Goal: Task Accomplishment & Management: Complete application form

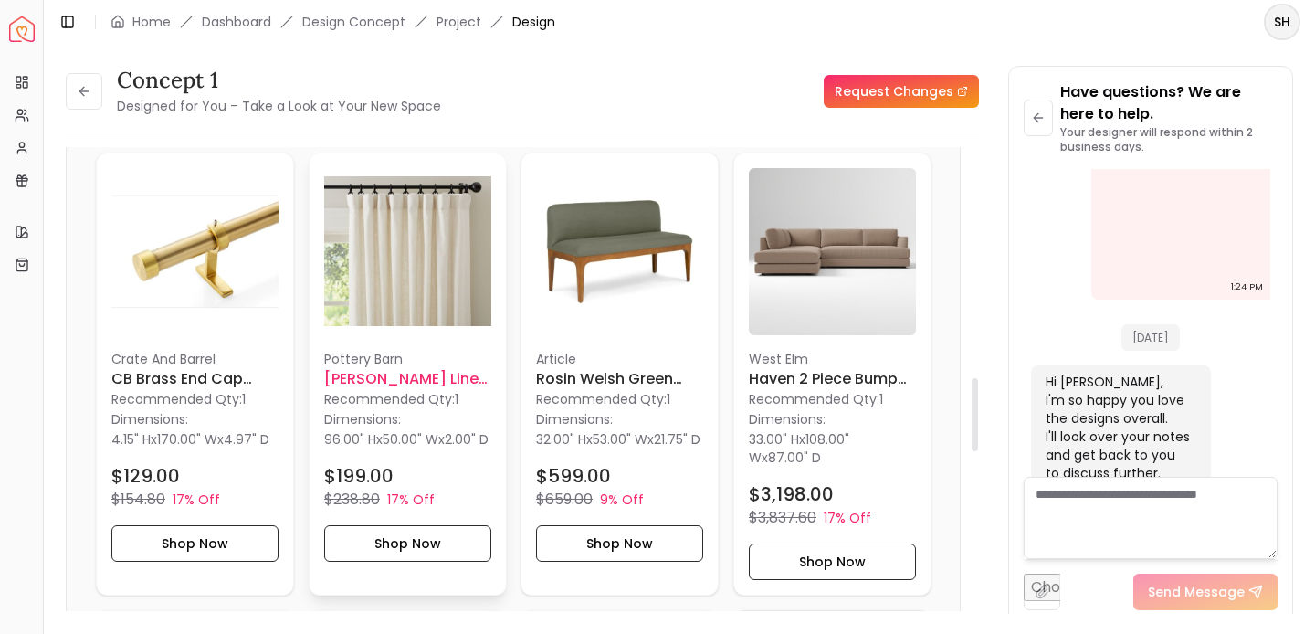
scroll to position [1472, 0]
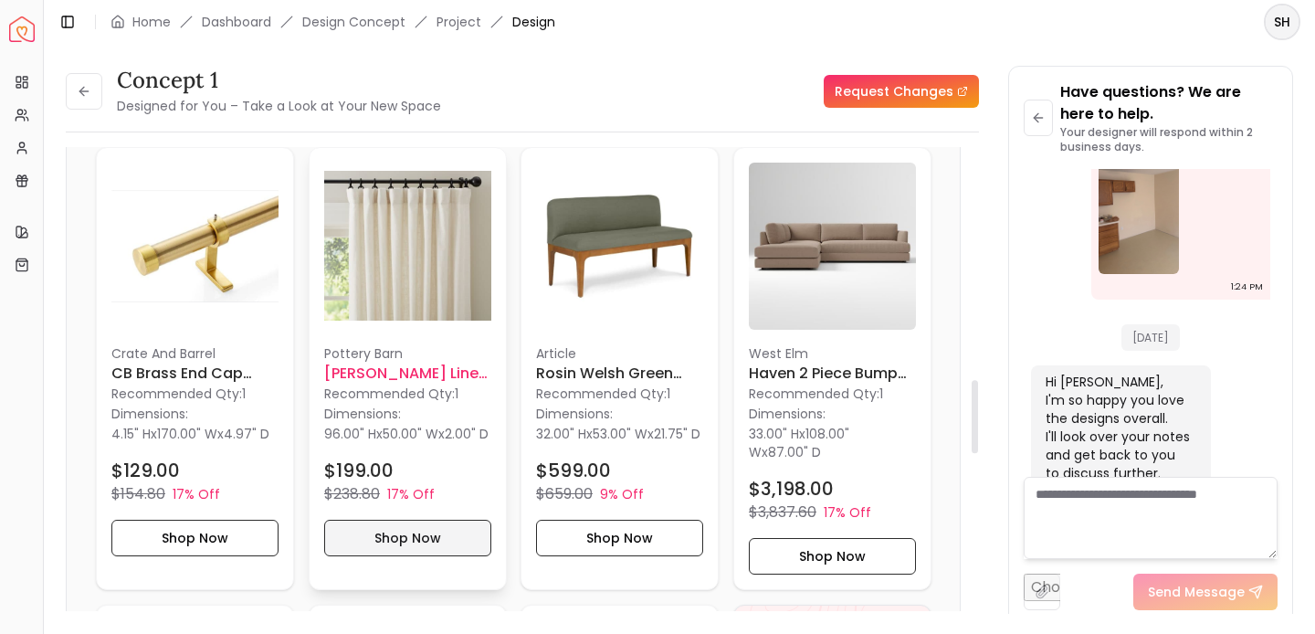
click at [417, 550] on button "Shop Now" at bounding box center [407, 538] width 167 height 37
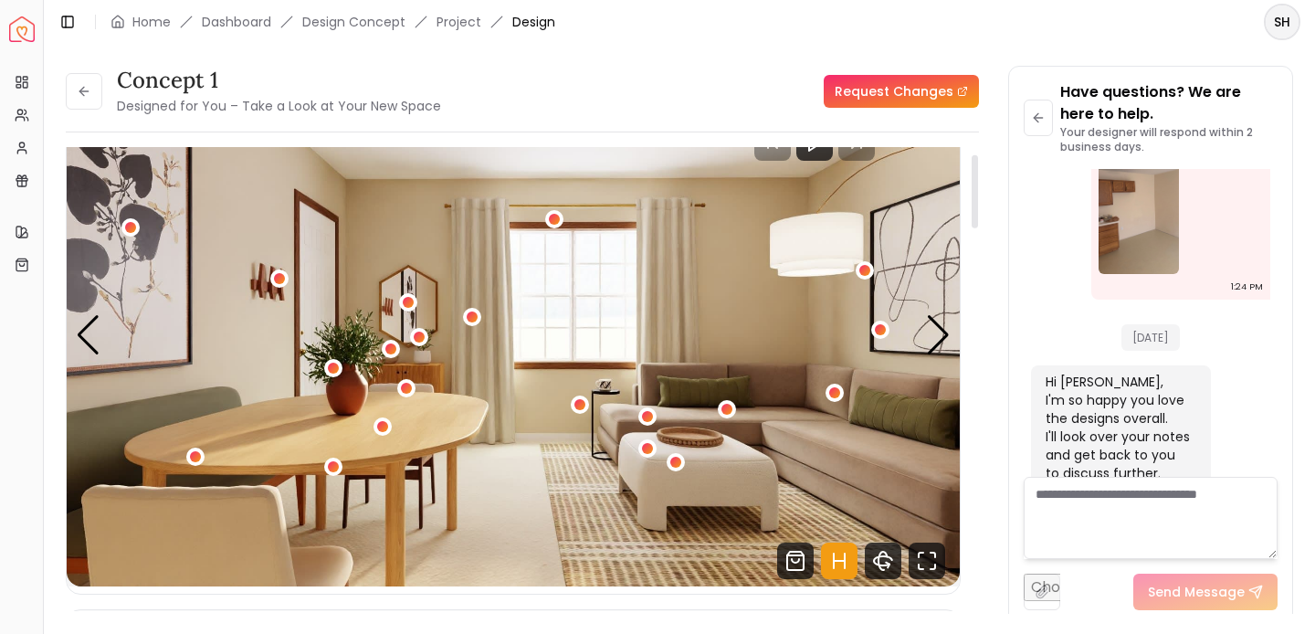
scroll to position [0, 0]
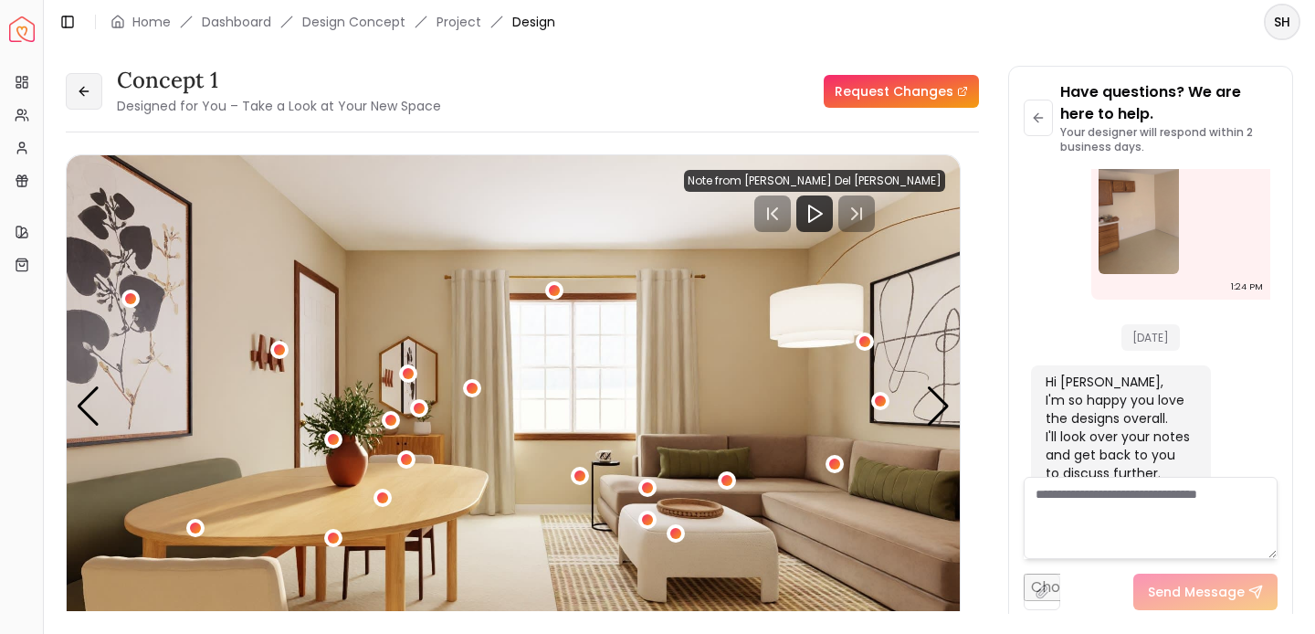
click at [91, 90] on button at bounding box center [84, 91] width 37 height 37
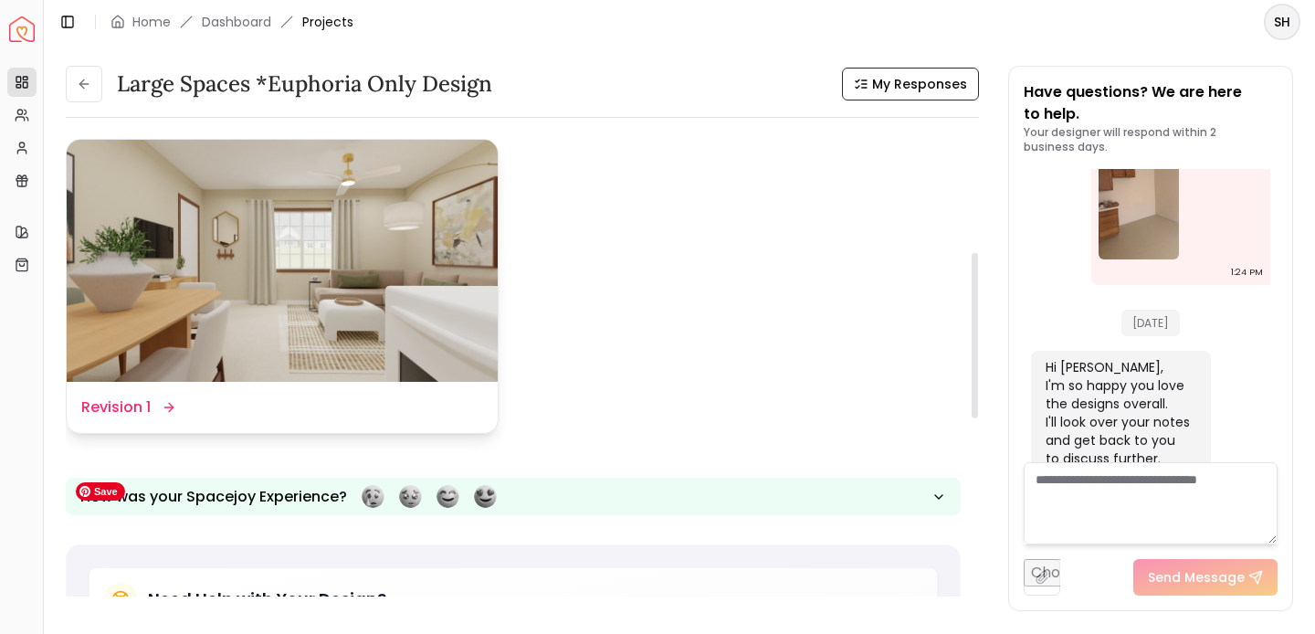
scroll to position [341, 0]
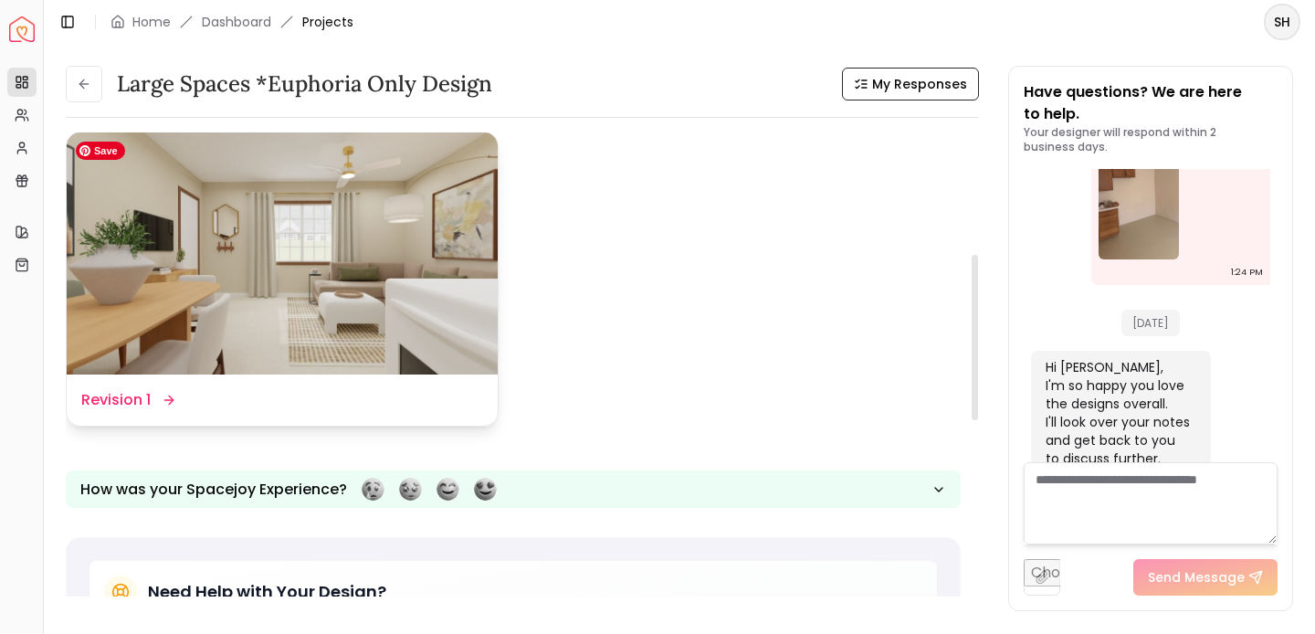
click at [290, 285] on img at bounding box center [282, 253] width 431 height 243
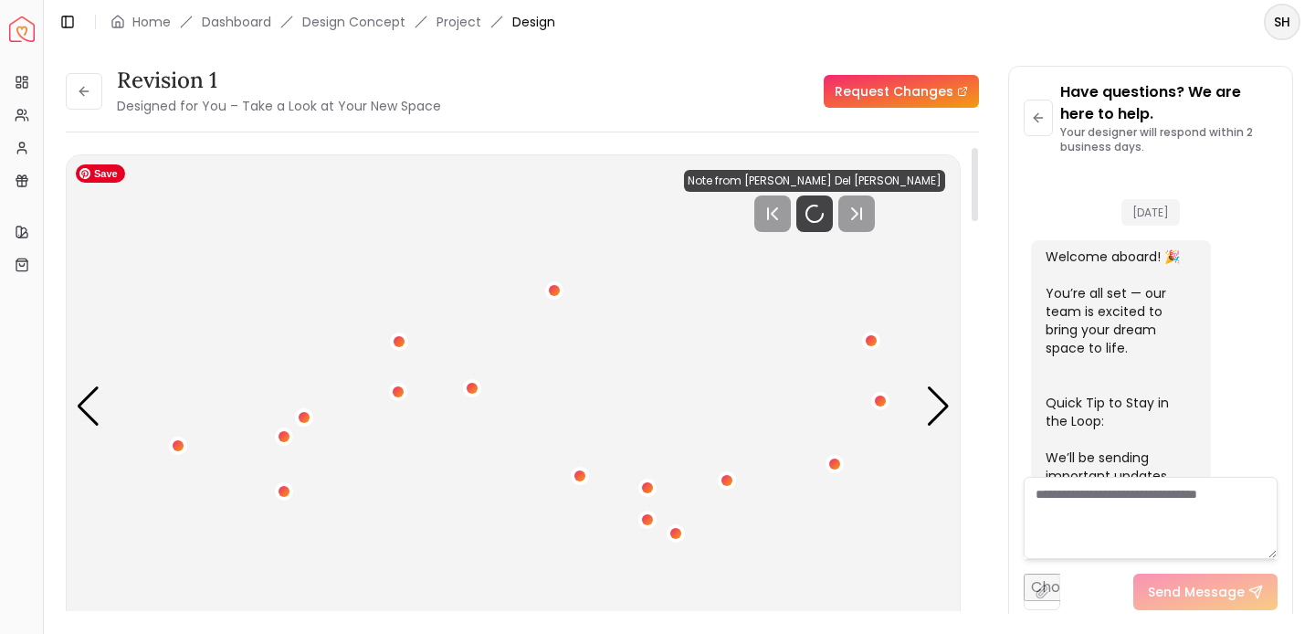
scroll to position [3726, 0]
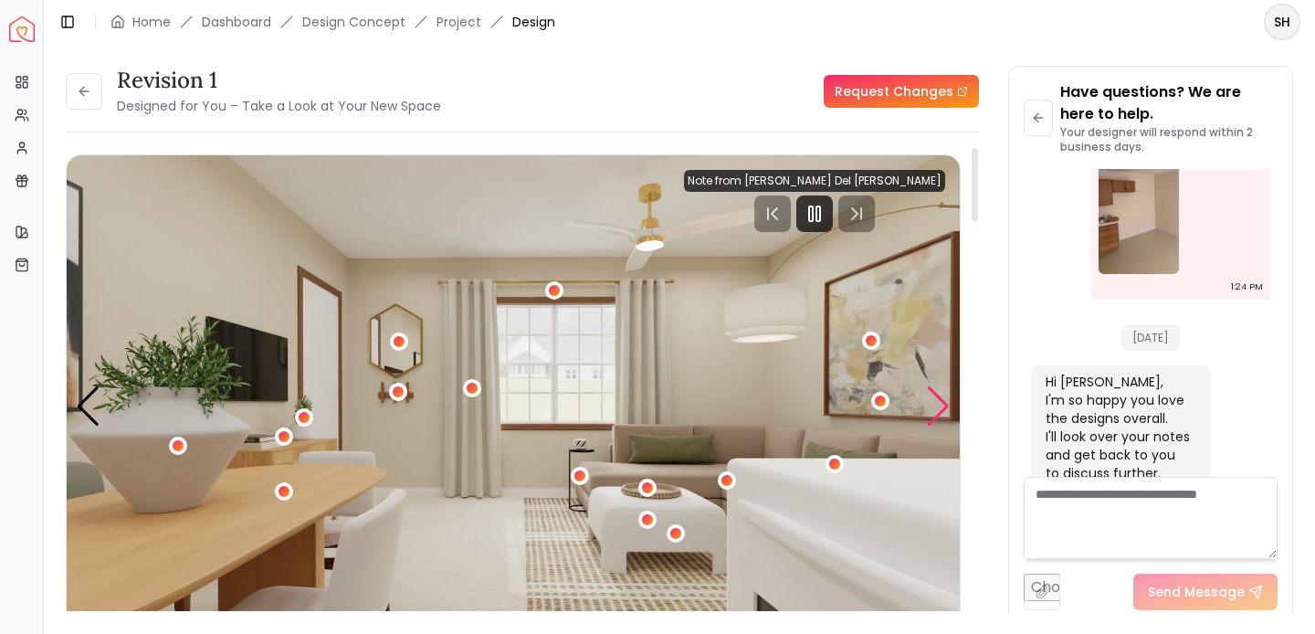
click at [935, 415] on div "Next slide" at bounding box center [938, 406] width 25 height 40
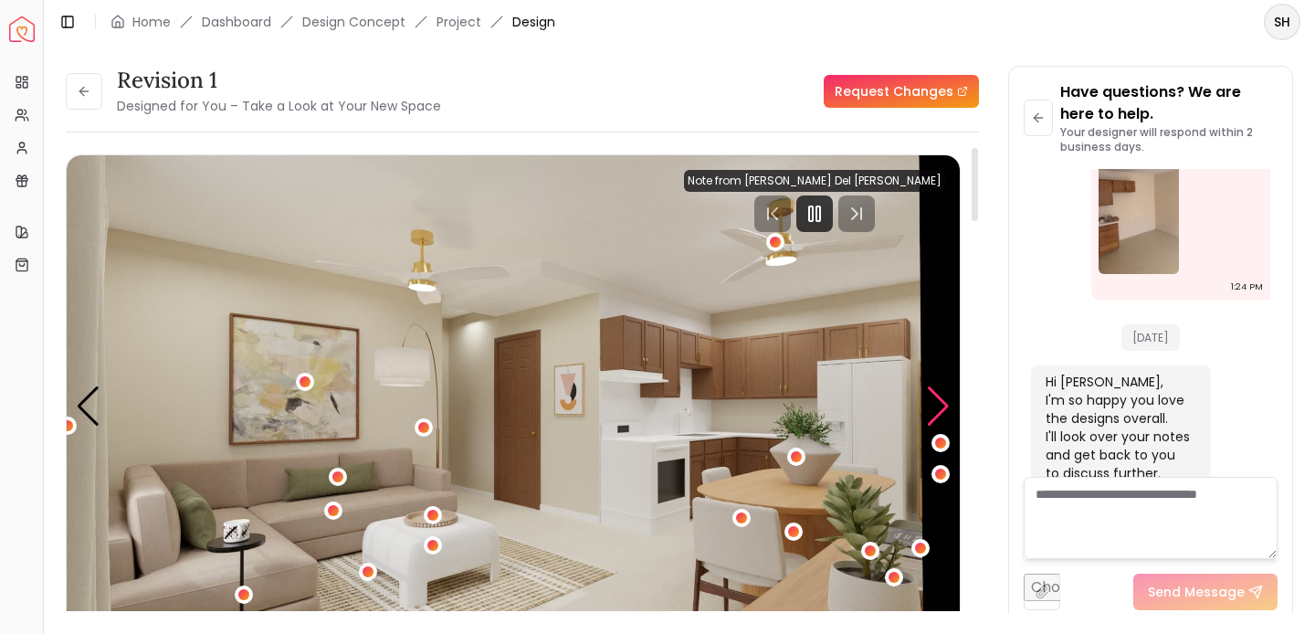
click at [936, 415] on div "Next slide" at bounding box center [938, 406] width 25 height 40
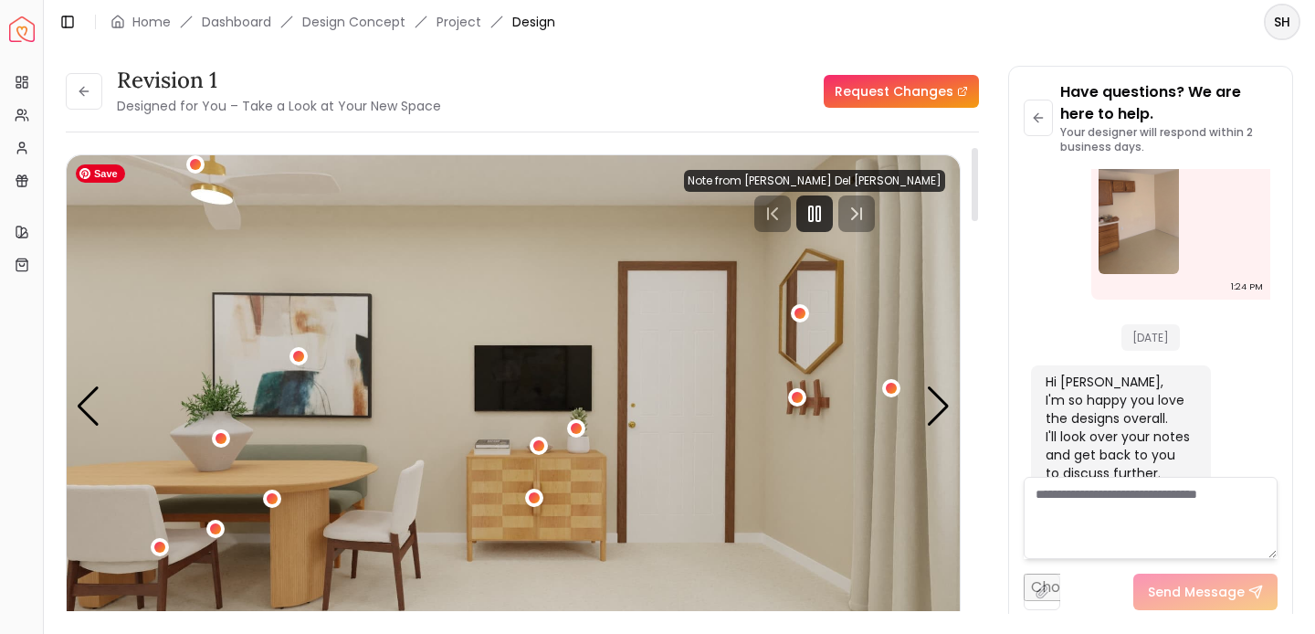
drag, startPoint x: 943, startPoint y: 413, endPoint x: 832, endPoint y: 478, distance: 128.1
click at [832, 478] on div "Carousel" at bounding box center [513, 406] width 893 height 502
click at [536, 501] on div "3 / 5" at bounding box center [535, 498] width 14 height 14
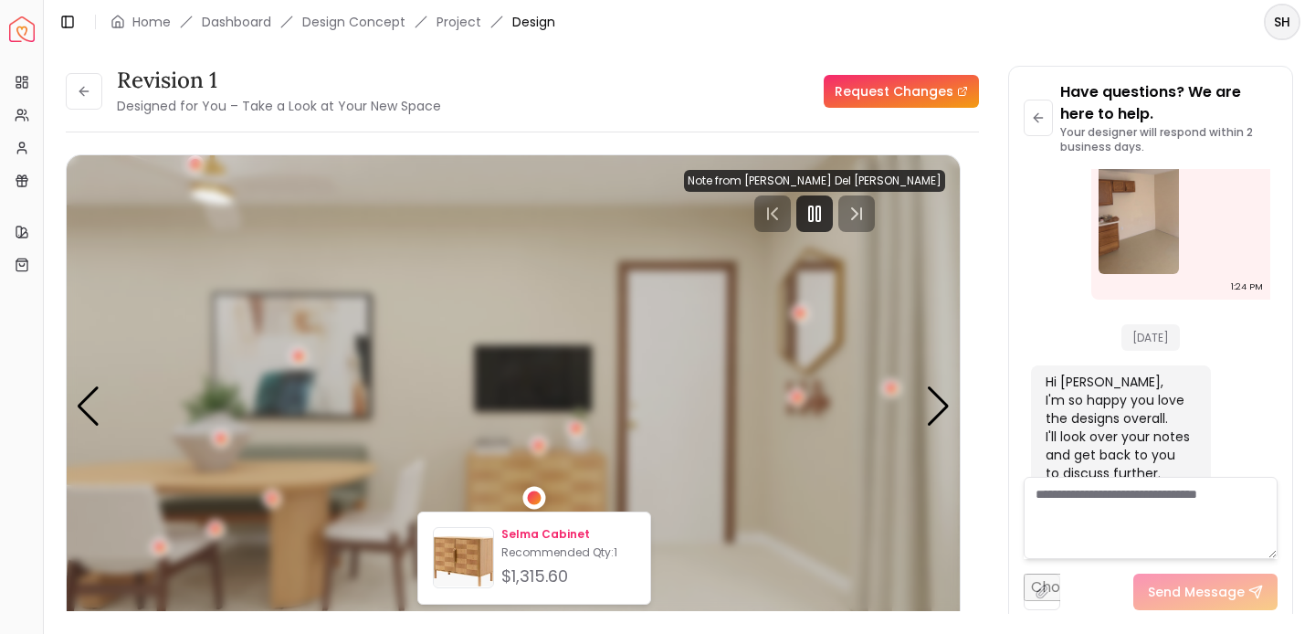
click at [541, 549] on p "Recommended Qty: 1" at bounding box center [568, 552] width 134 height 15
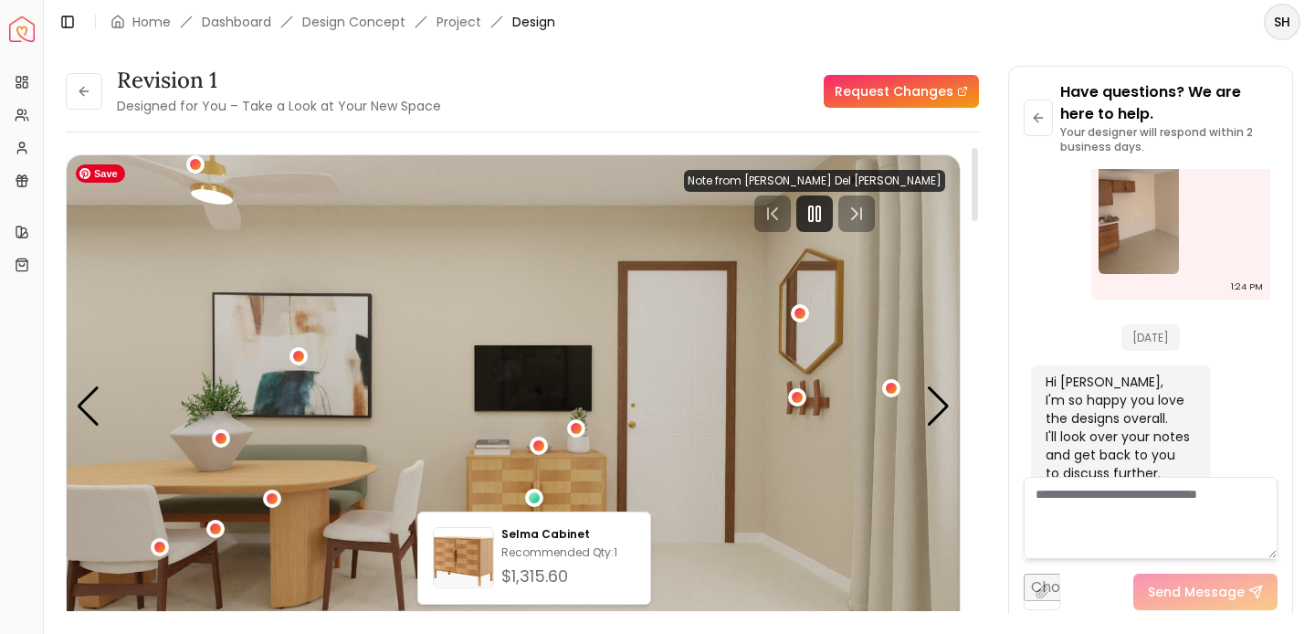
click at [312, 200] on img "3 / 5" at bounding box center [513, 406] width 893 height 502
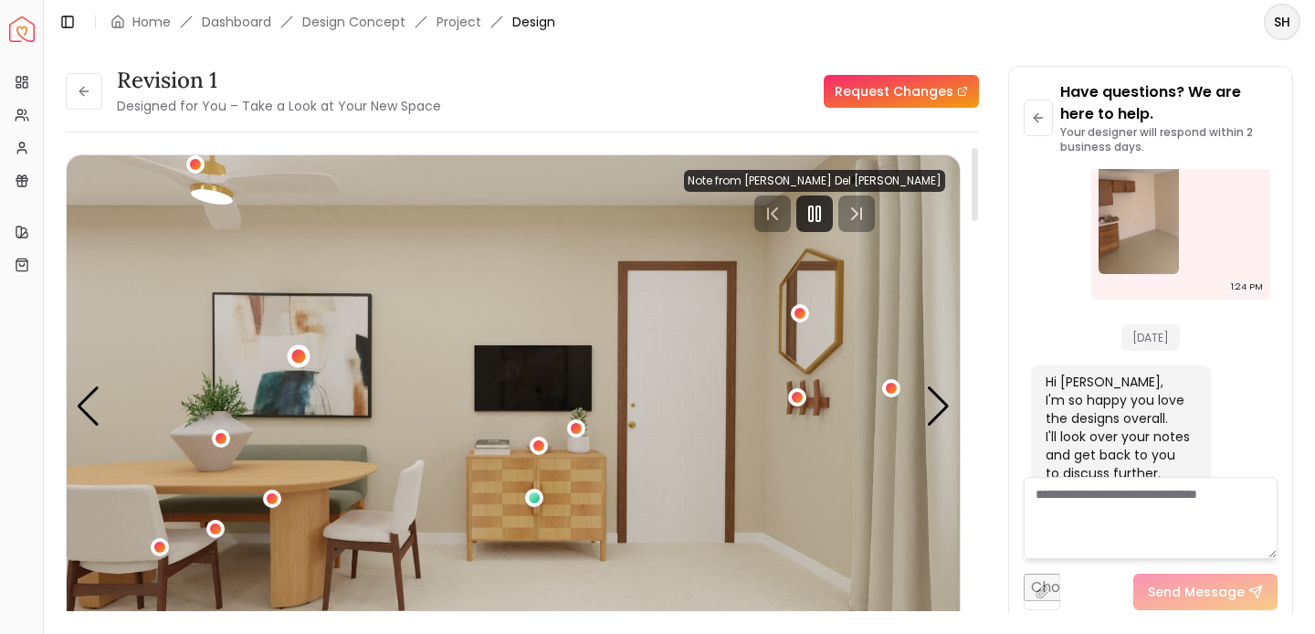
click at [302, 353] on div "3 / 5" at bounding box center [298, 356] width 14 height 14
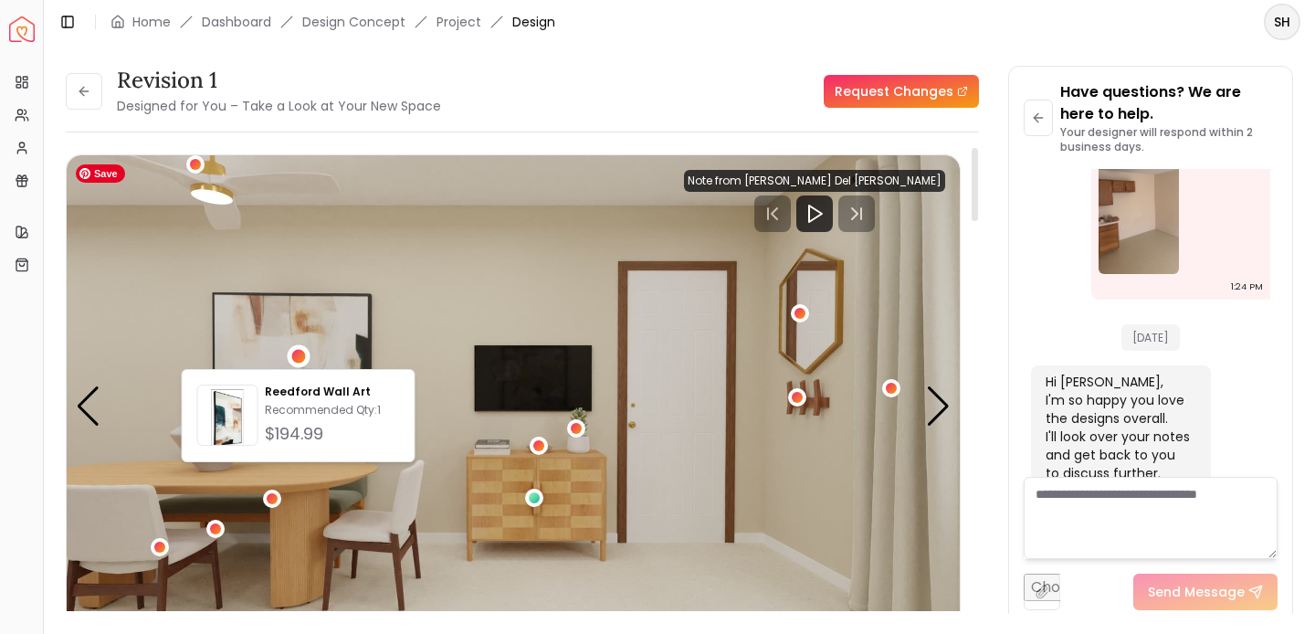
click at [508, 540] on img "3 / 5" at bounding box center [513, 406] width 893 height 502
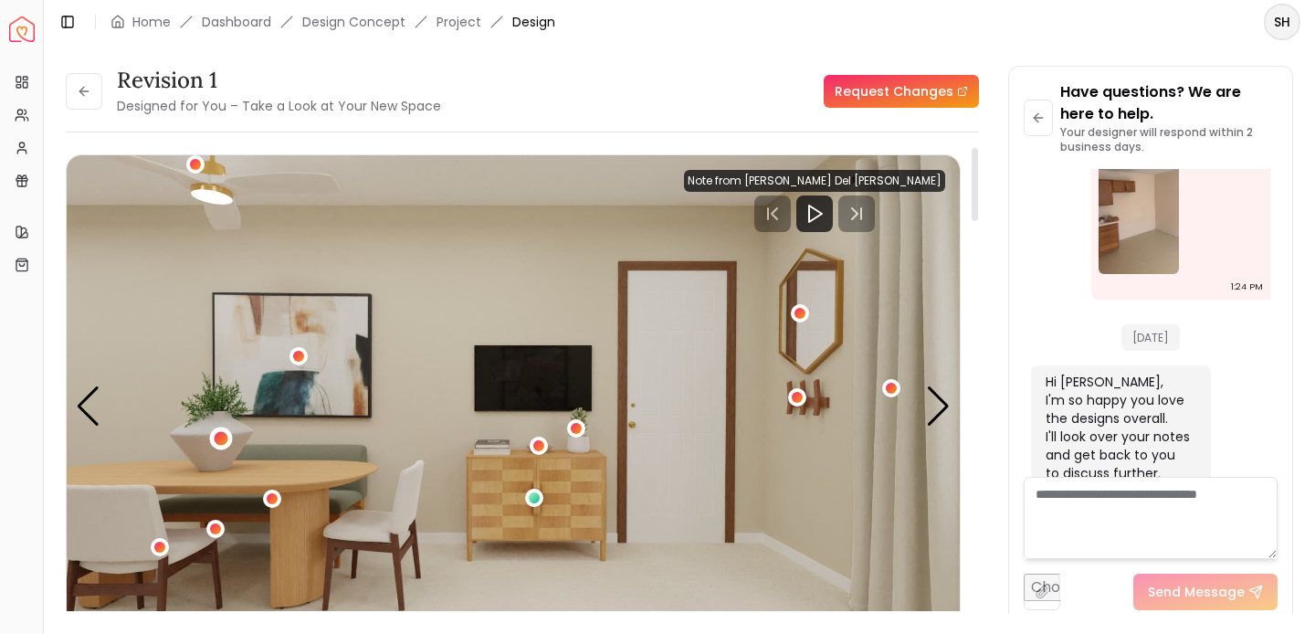
click at [227, 435] on div "3 / 5" at bounding box center [221, 438] width 23 height 23
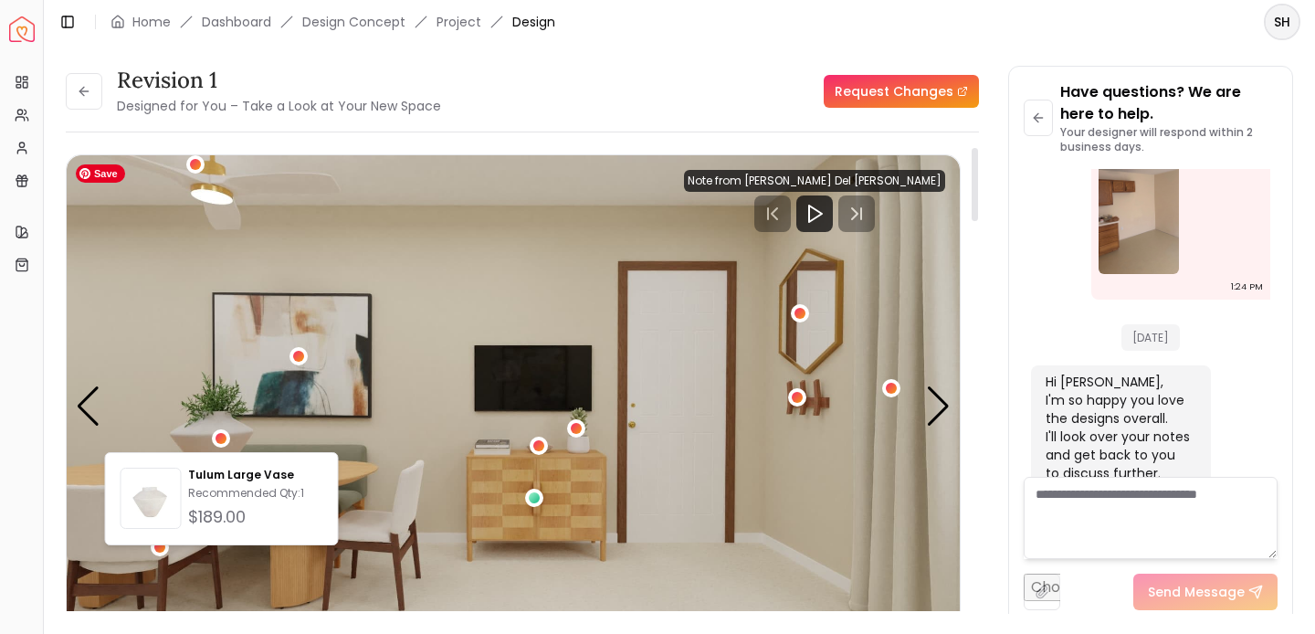
click at [366, 465] on img "3 / 5" at bounding box center [513, 406] width 893 height 502
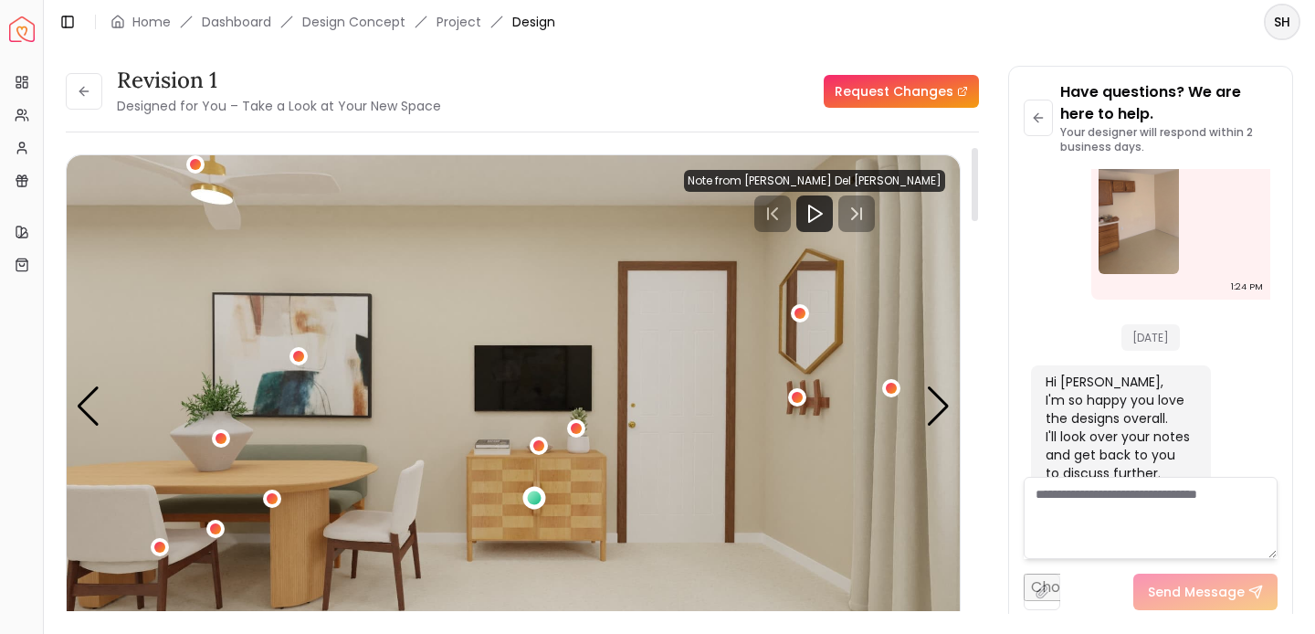
click at [540, 502] on div "3 / 5" at bounding box center [534, 498] width 23 height 23
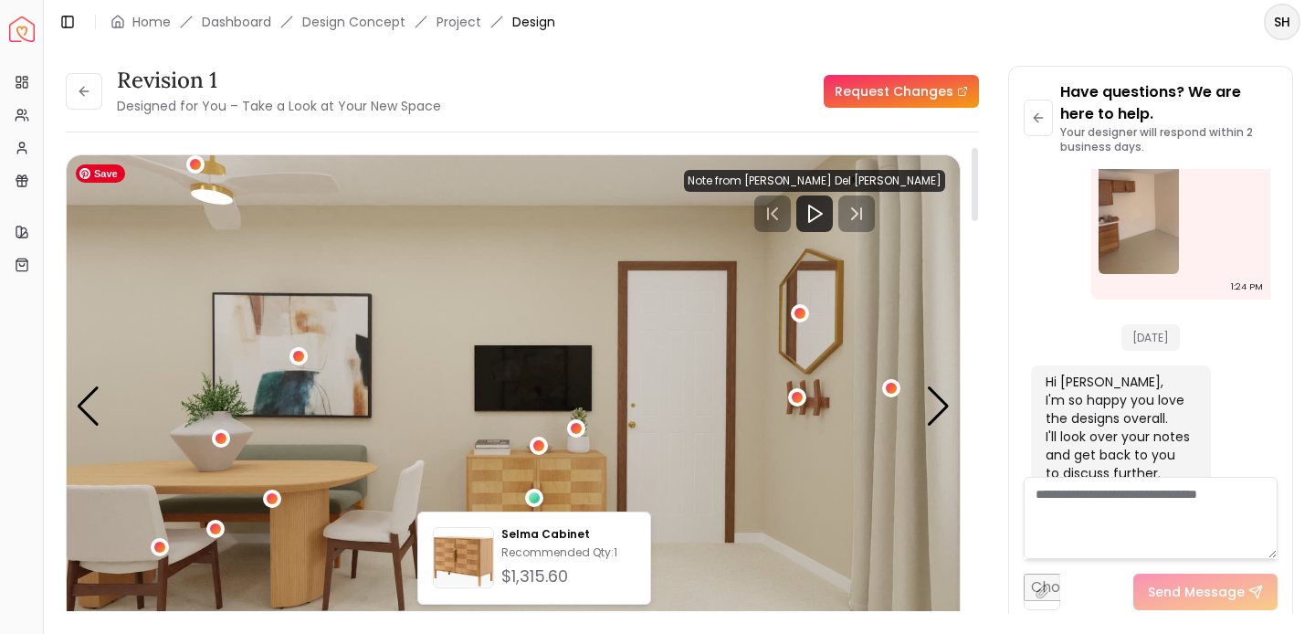
click at [500, 424] on img "3 / 5" at bounding box center [513, 406] width 893 height 502
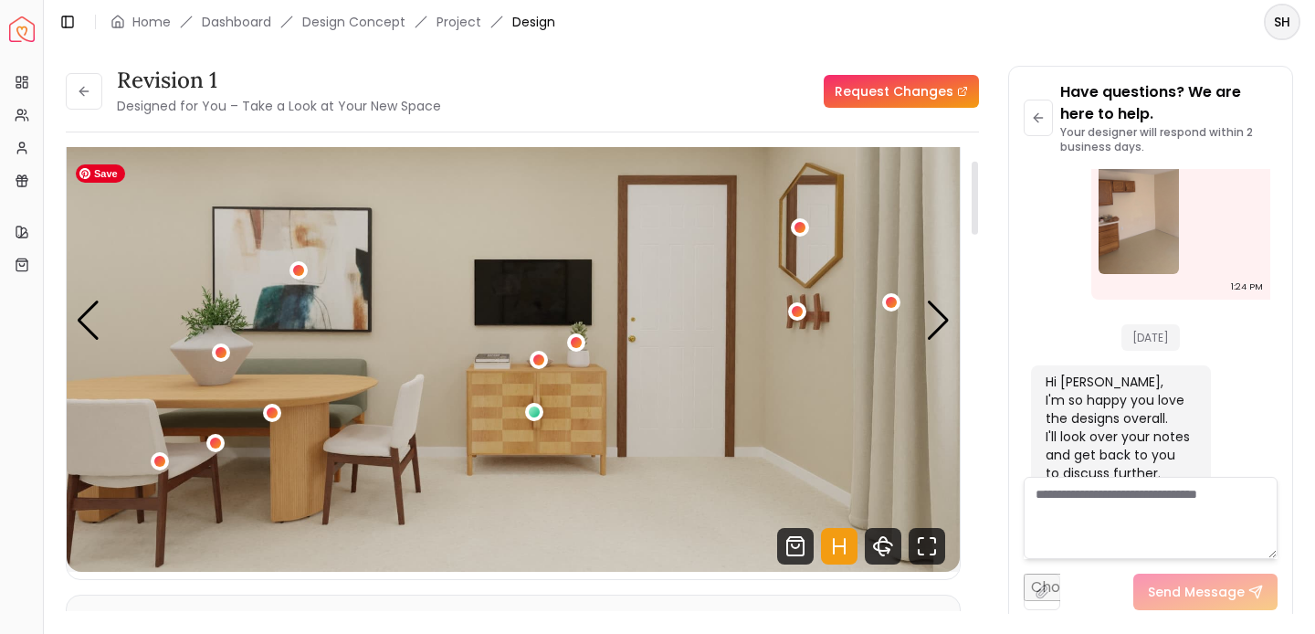
scroll to position [82, 0]
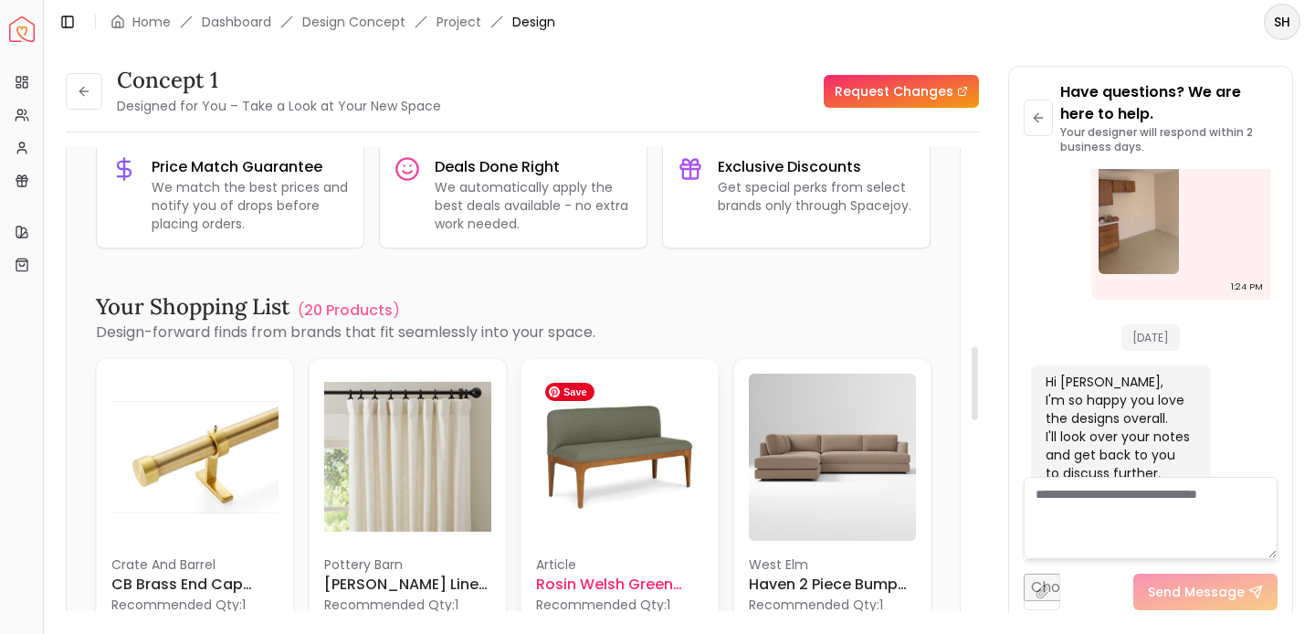
scroll to position [1278, 0]
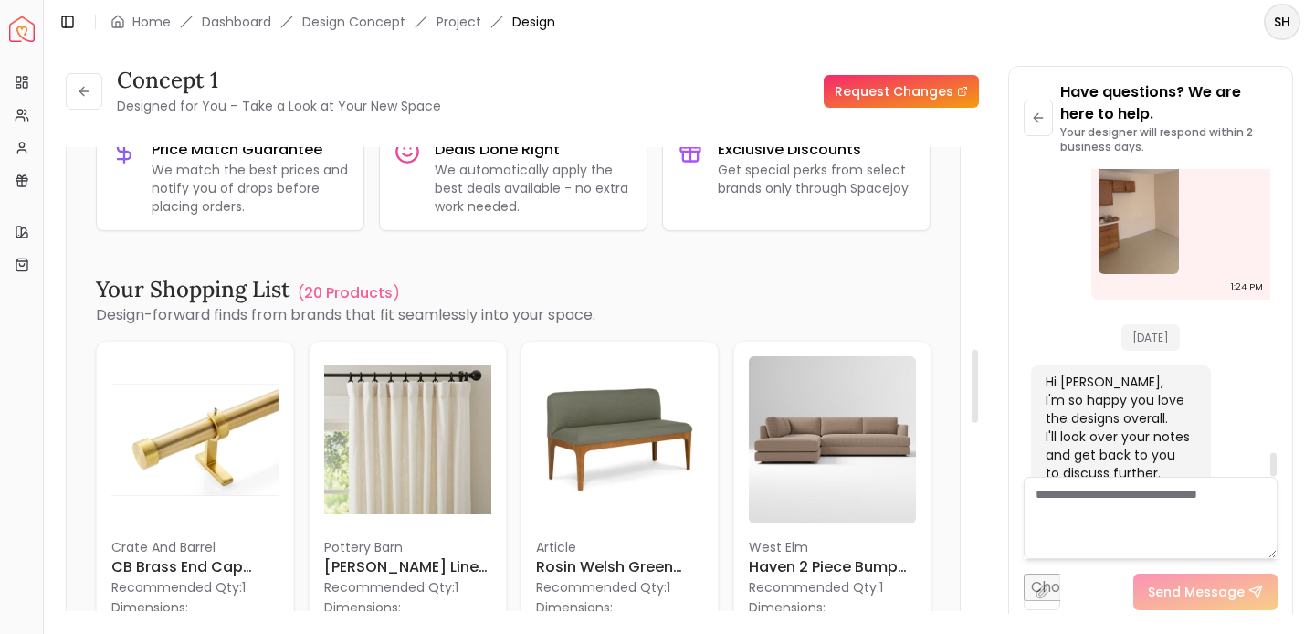
click at [1111, 519] on textarea at bounding box center [1151, 518] width 254 height 82
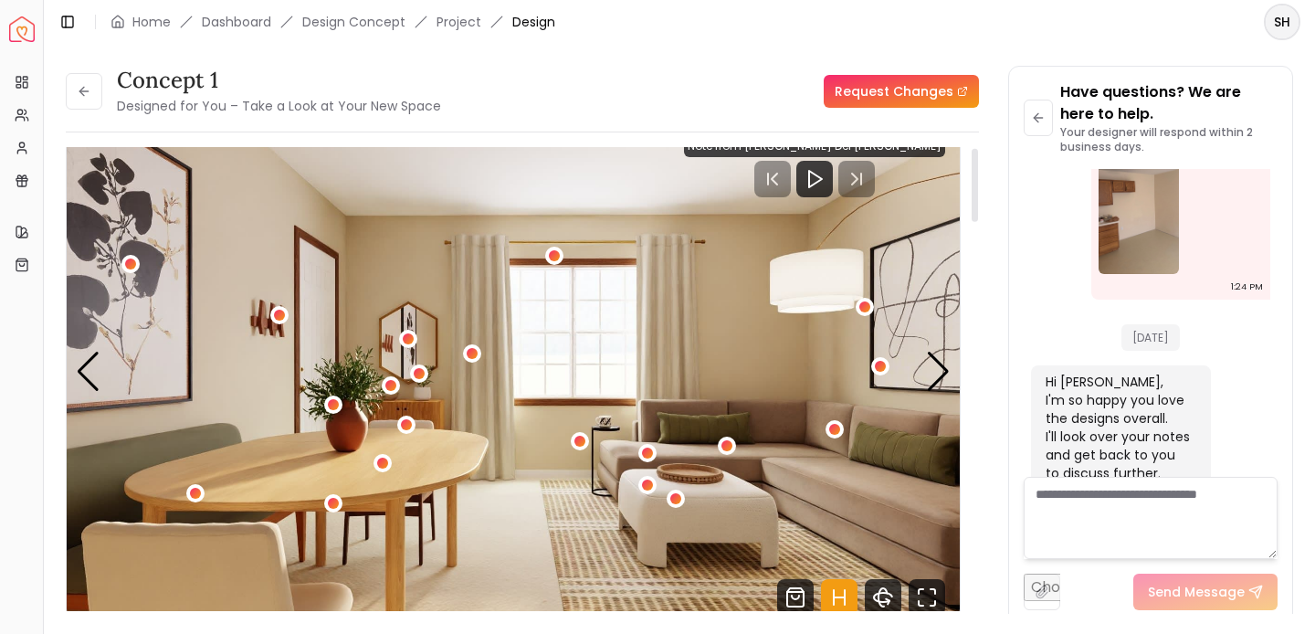
scroll to position [0, 0]
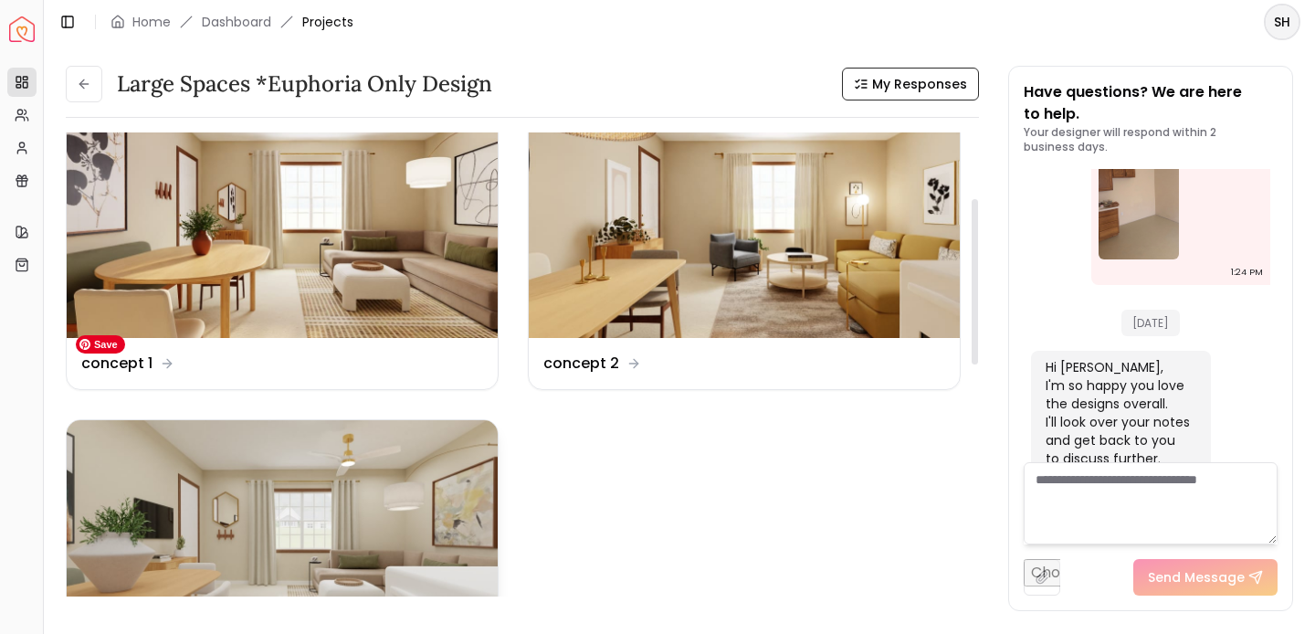
scroll to position [185, 0]
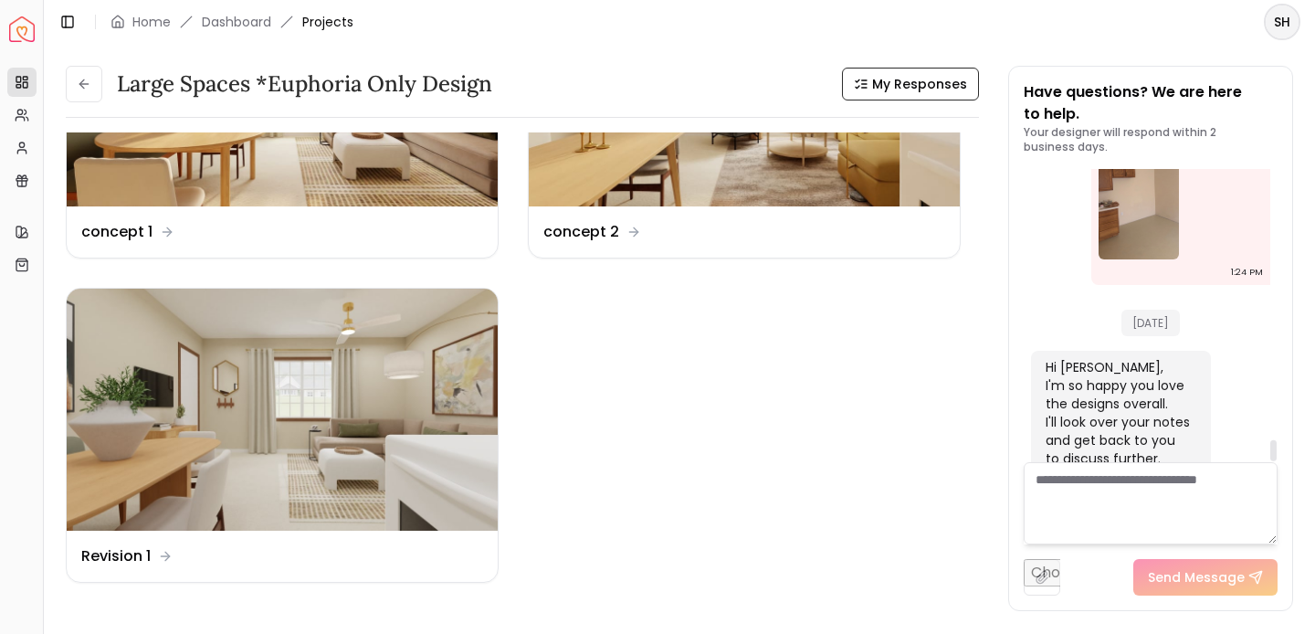
click at [1156, 485] on textarea at bounding box center [1151, 503] width 254 height 82
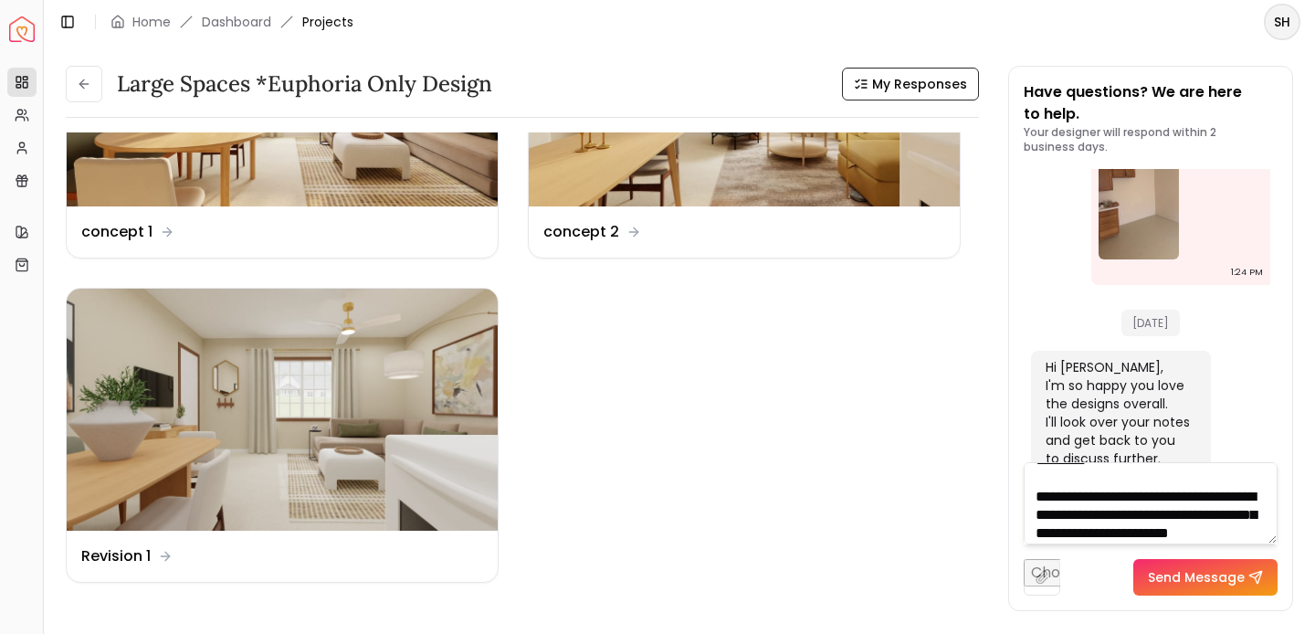
scroll to position [37, 0]
drag, startPoint x: 1197, startPoint y: 517, endPoint x: 1250, endPoint y: 513, distance: 53.1
click at [1250, 513] on textarea "**********" at bounding box center [1151, 503] width 254 height 82
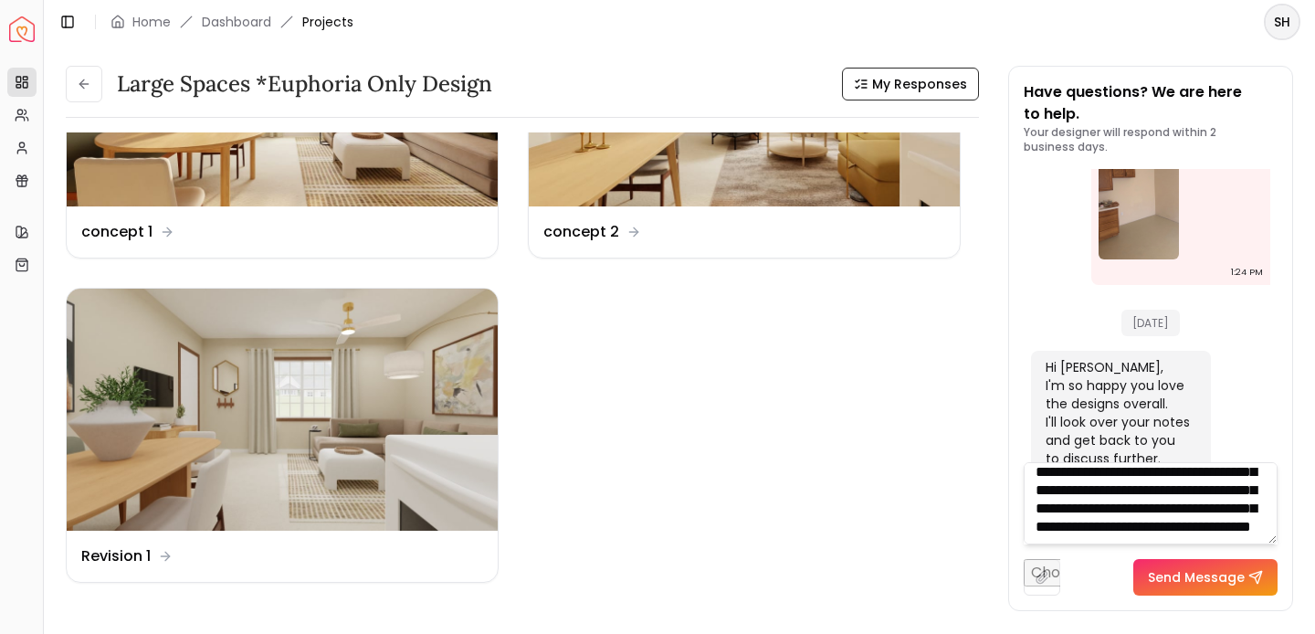
type textarea "**********"
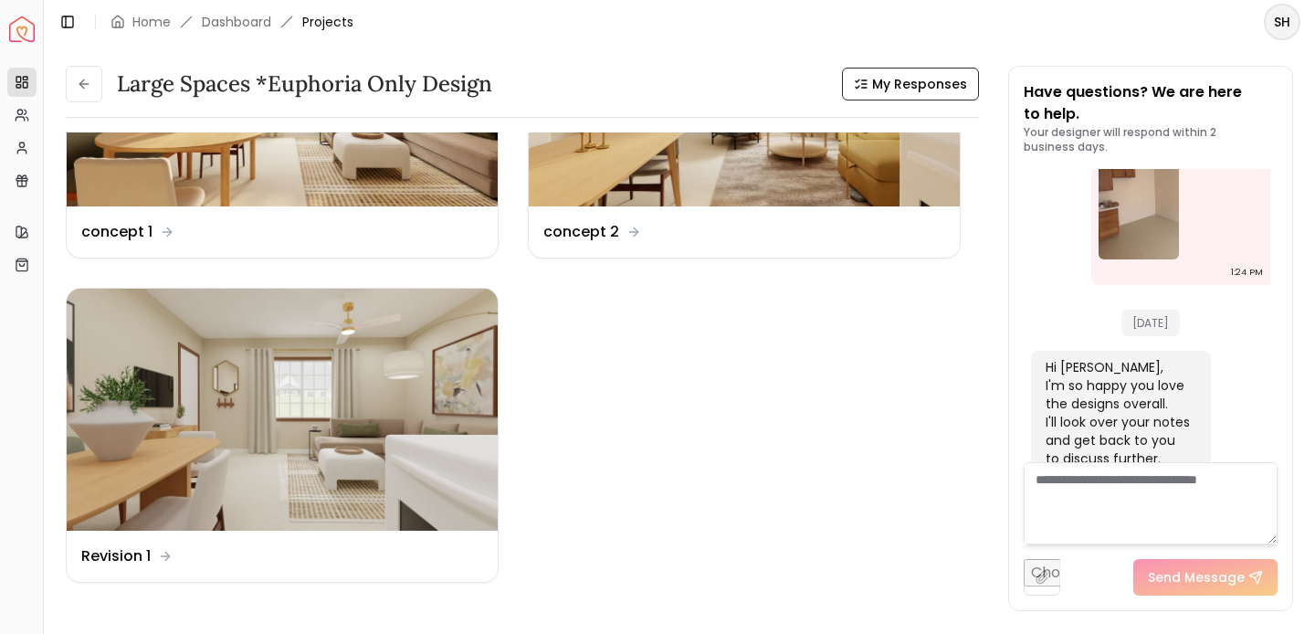
scroll to position [0, 0]
